Goal: Information Seeking & Learning: Learn about a topic

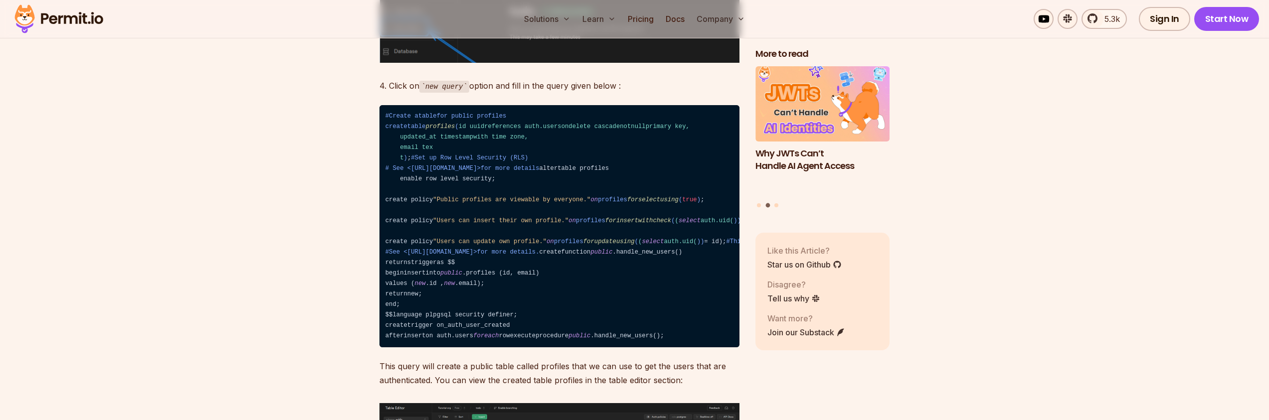
scroll to position [1920, 0]
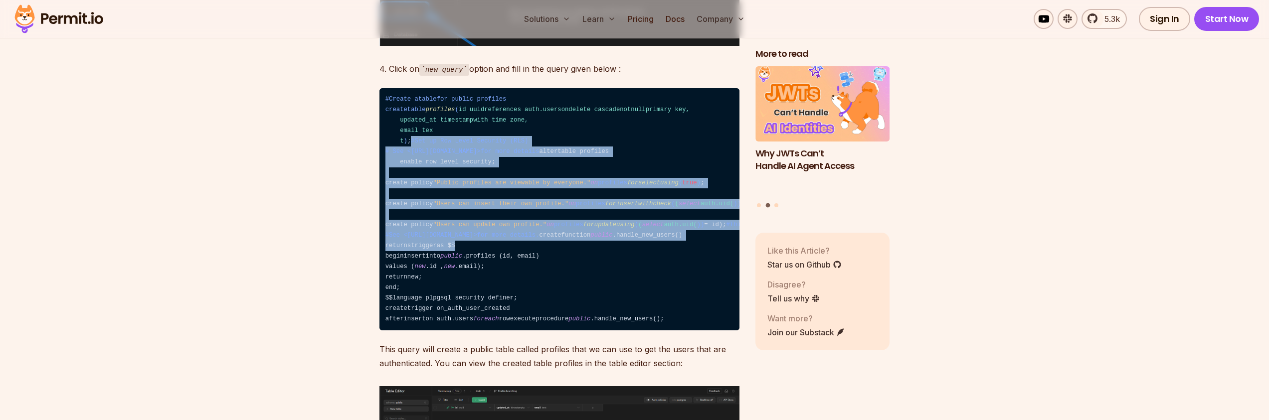
drag, startPoint x: 644, startPoint y: 358, endPoint x: 596, endPoint y: 145, distance: 218.7
click at [590, 146] on code "#Create atablefor public profiles createtable profiles ( id uuidreferences auth…" at bounding box center [559, 209] width 360 height 243
click at [619, 210] on code "#Create atablefor public profiles createtable profiles ( id uuidreferences auth…" at bounding box center [559, 209] width 360 height 243
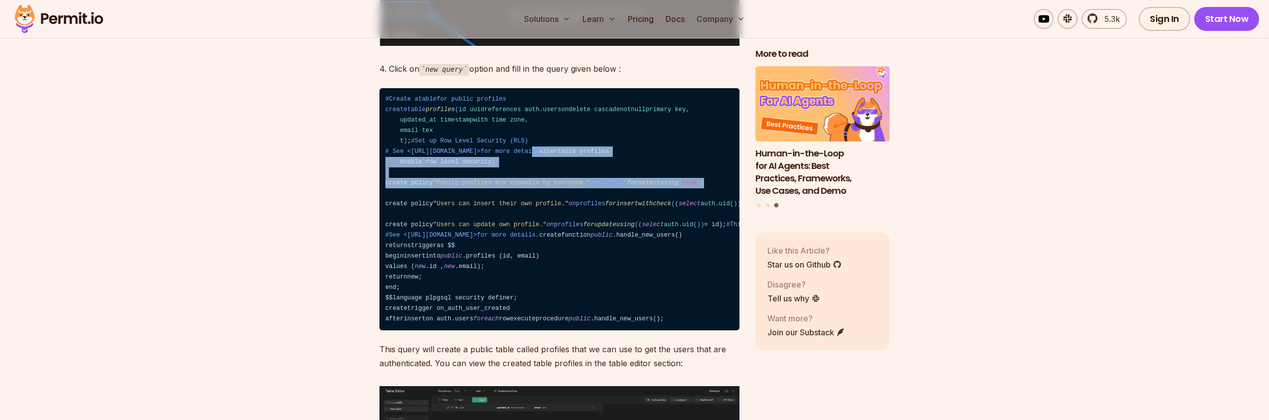
drag, startPoint x: 576, startPoint y: 228, endPoint x: 531, endPoint y: 154, distance: 87.1
click at [533, 163] on code "#Create atablefor public profiles createtable profiles ( id uuidreferences auth…" at bounding box center [559, 209] width 360 height 243
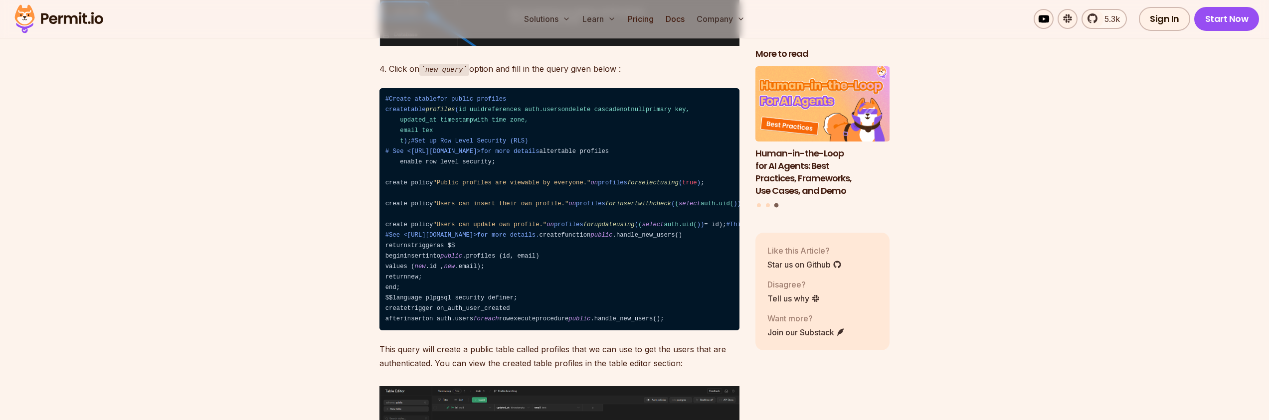
click at [531, 148] on code "#Create atablefor public profiles createtable profiles ( id uuidreferences auth…" at bounding box center [559, 209] width 360 height 243
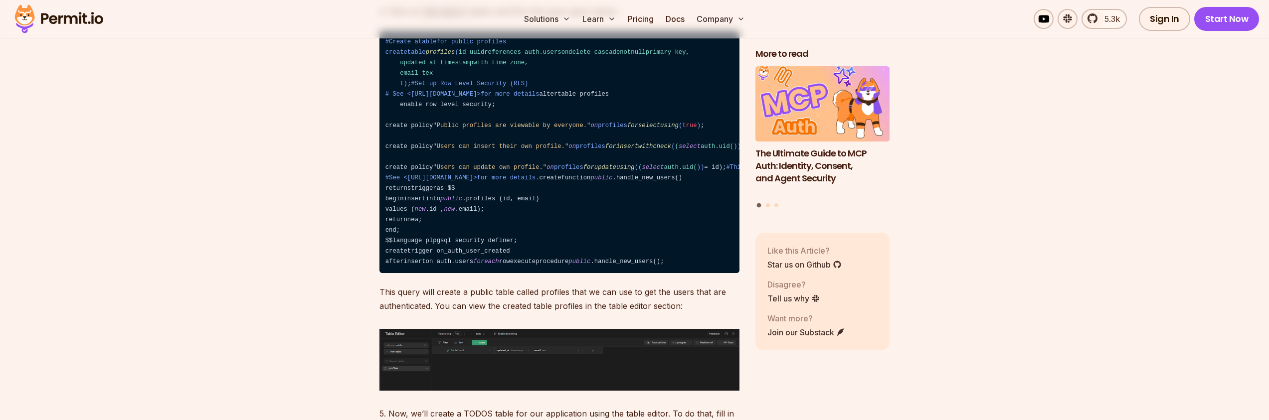
scroll to position [1980, 0]
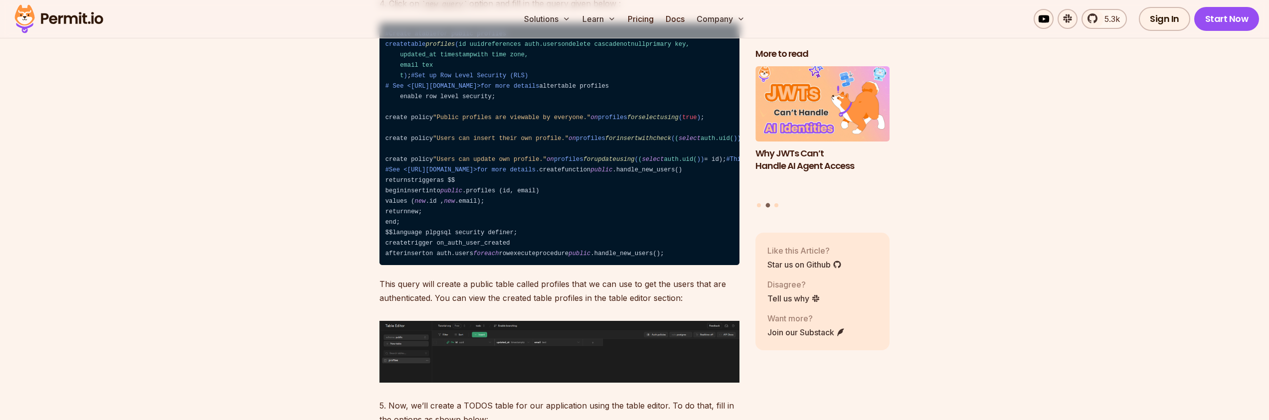
scroll to position [2024, 0]
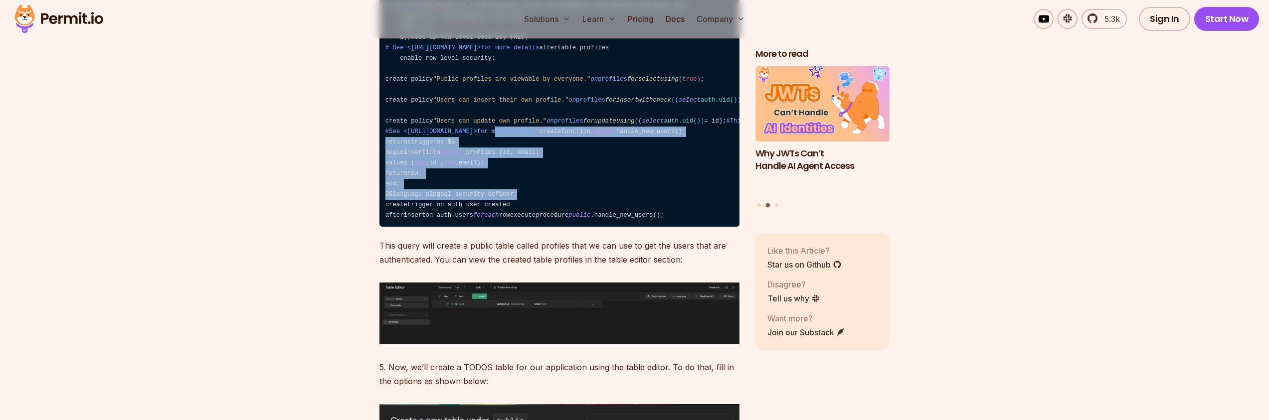
drag, startPoint x: 542, startPoint y: 310, endPoint x: 496, endPoint y: 216, distance: 103.9
click at [495, 218] on code "#Create atablefor public profiles createtable profiles ( id uuidreferences auth…" at bounding box center [559, 106] width 360 height 243
click at [590, 227] on code "#Create atablefor public profiles createtable profiles ( id uuidreferences auth…" at bounding box center [559, 106] width 360 height 243
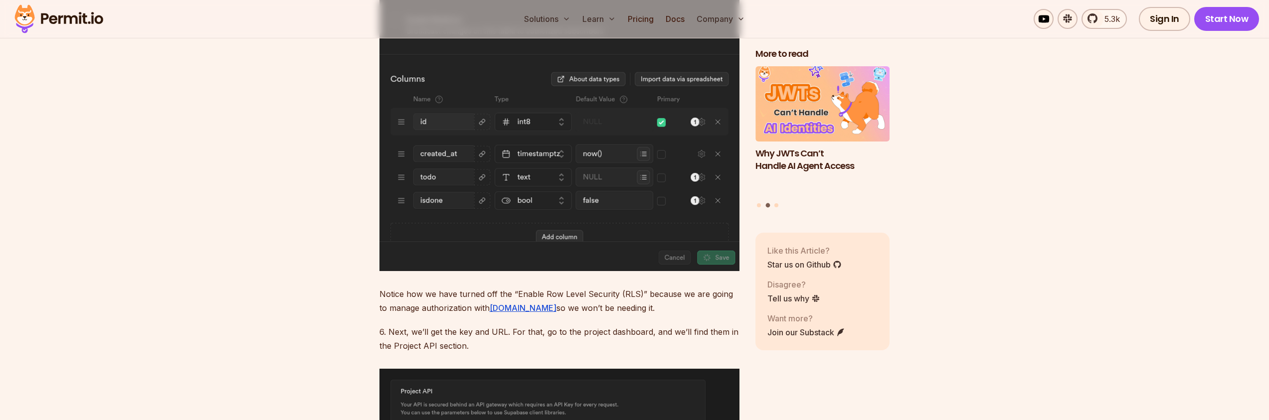
scroll to position [2688, 0]
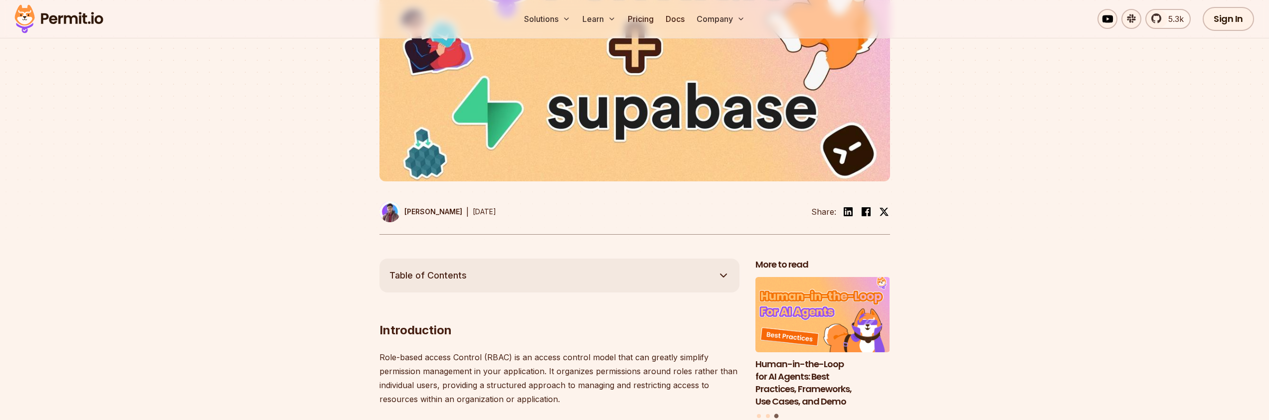
scroll to position [0, 0]
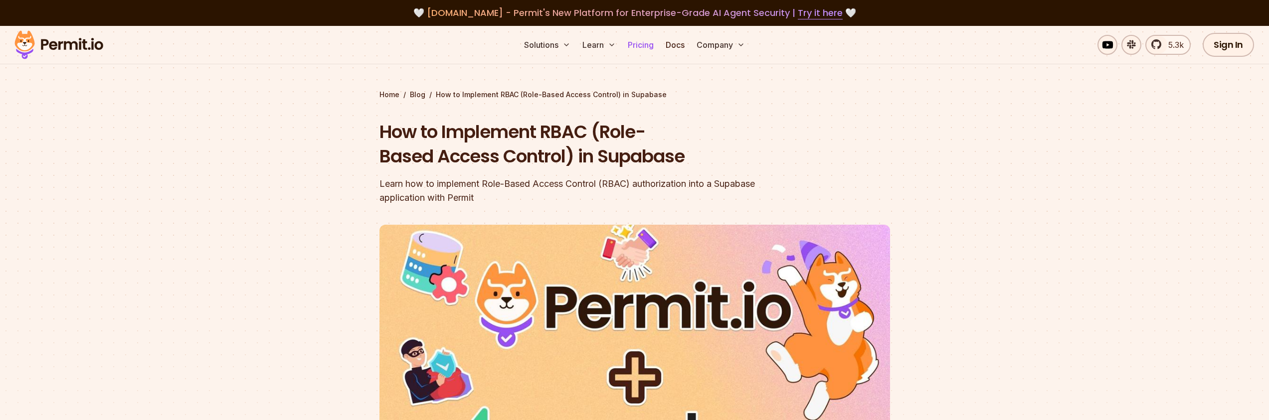
click at [644, 46] on link "Pricing" at bounding box center [641, 45] width 34 height 20
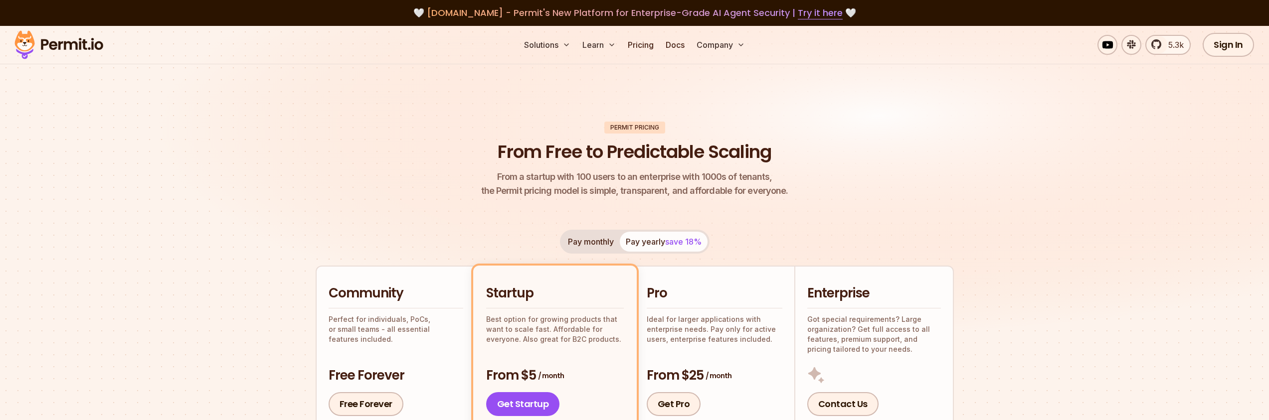
click at [78, 39] on img at bounding box center [59, 45] width 98 height 34
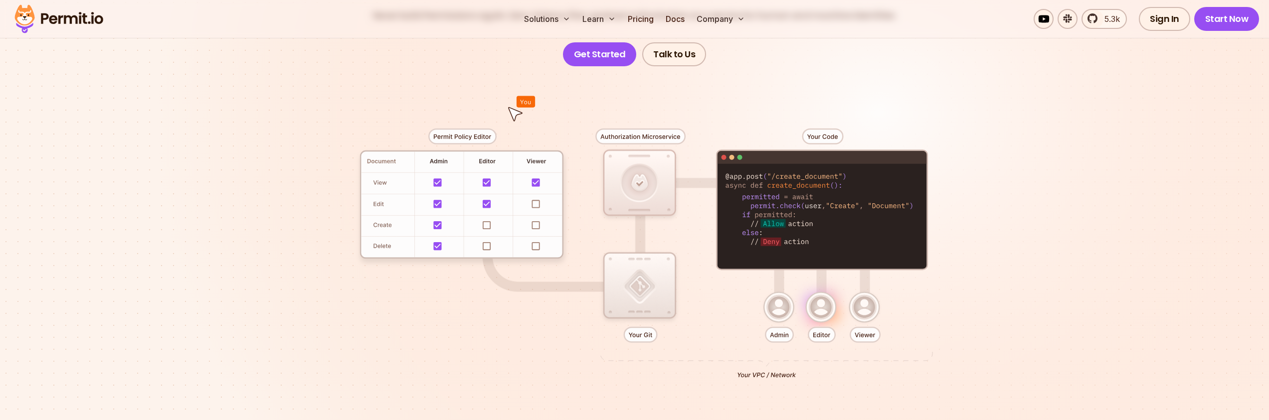
scroll to position [172, 0]
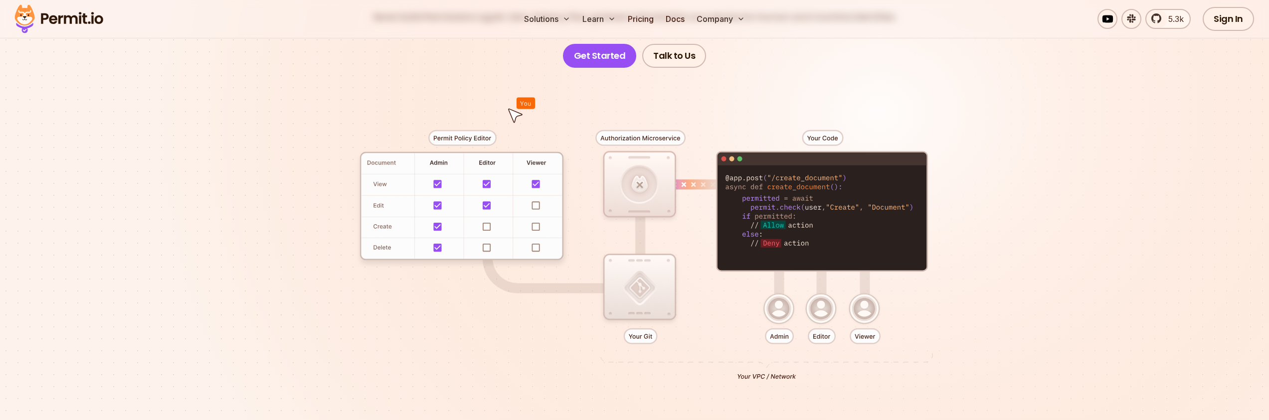
click at [1059, 147] on section "Permissions for The AI Era Never build Permissions again. Zero-latency fine-gra…" at bounding box center [634, 183] width 1269 height 658
